Goal: Information Seeking & Learning: Compare options

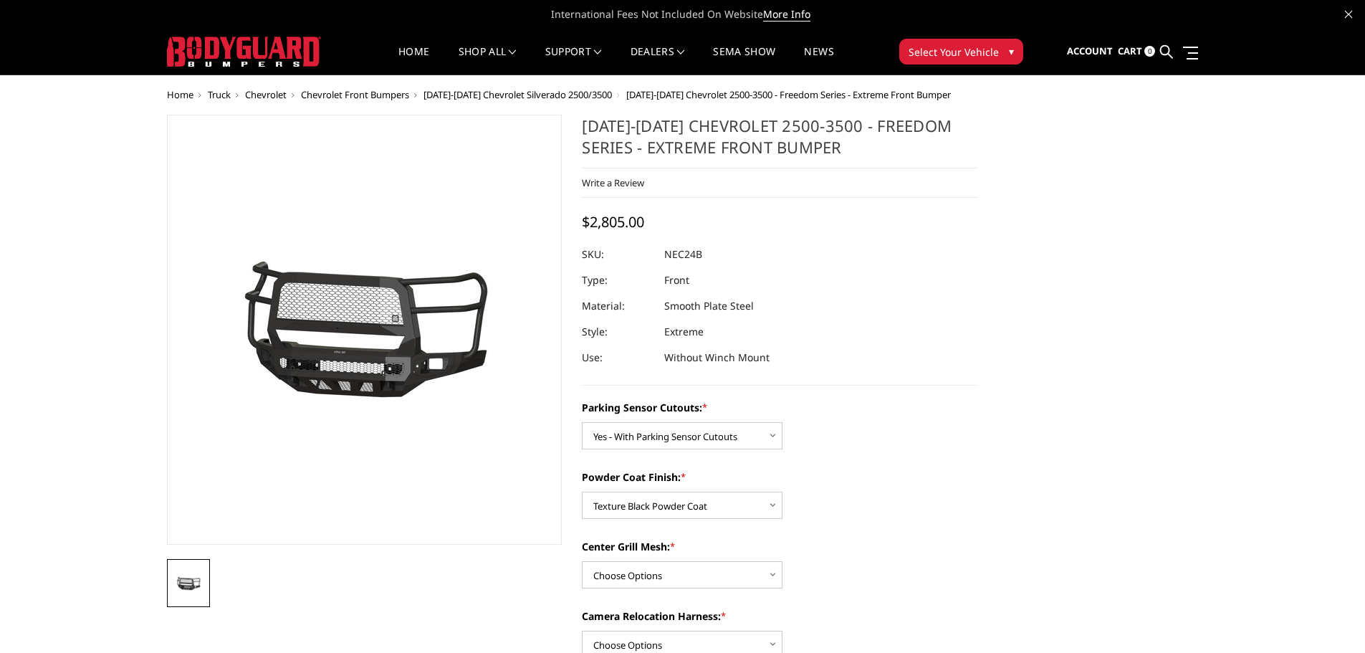
select select "2978"
select select "2980"
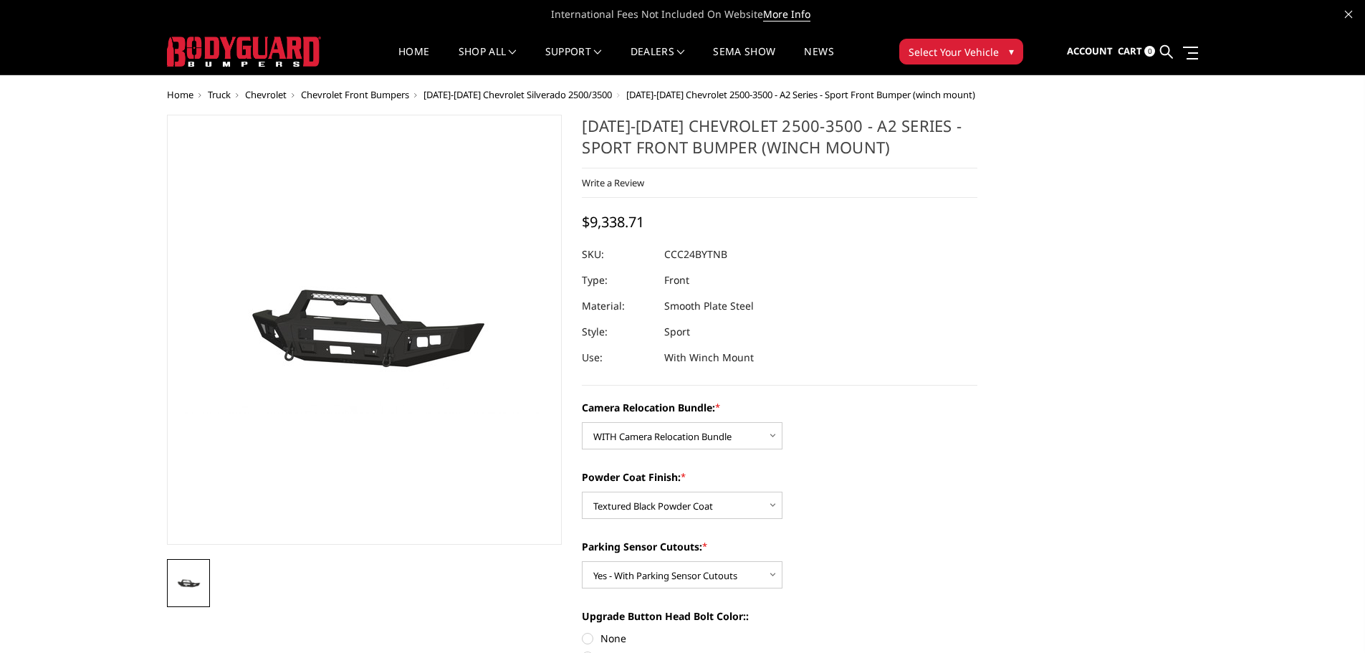
select select "2608"
select select "2607"
select select "2605"
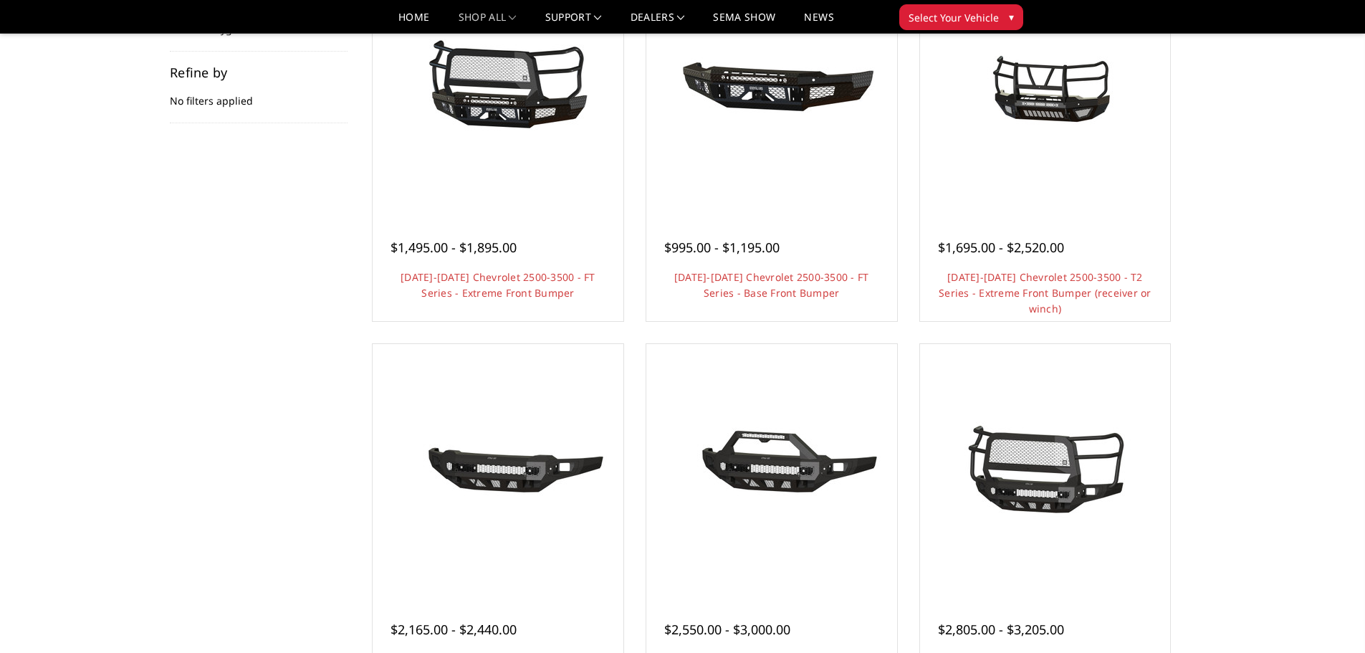
scroll to position [143, 0]
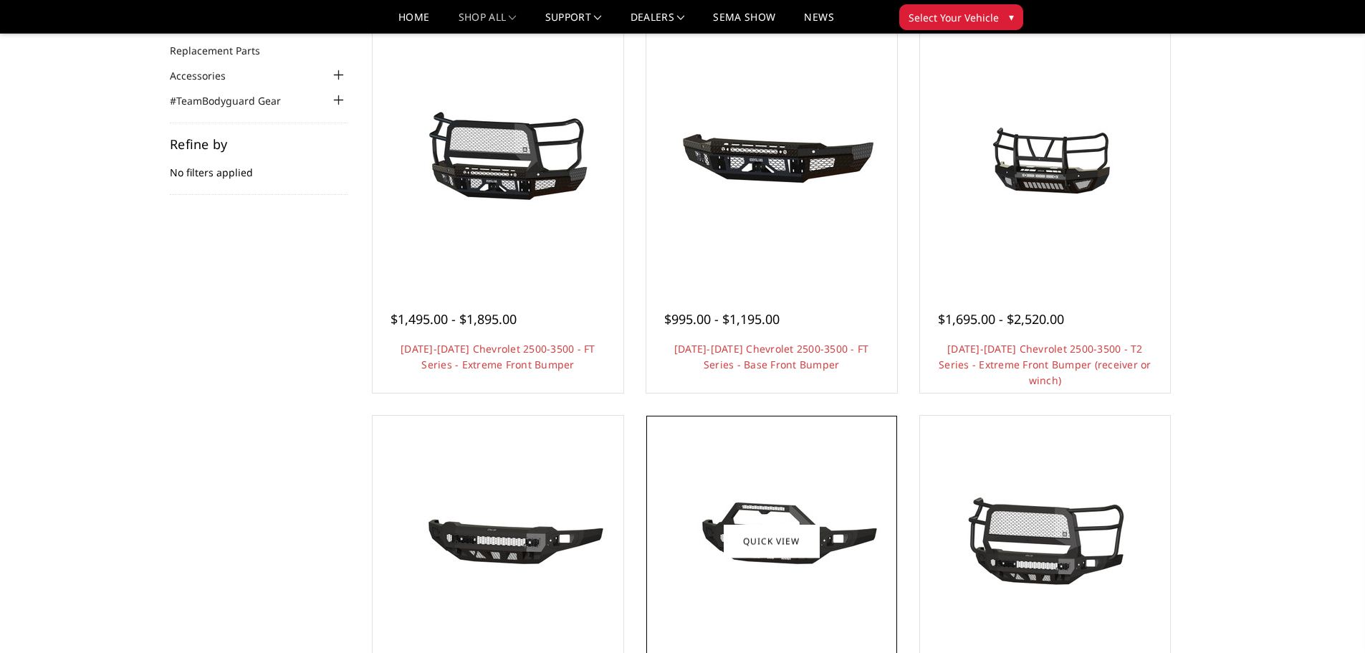
click at [705, 575] on img at bounding box center [771, 541] width 229 height 108
